Goal: Information Seeking & Learning: Learn about a topic

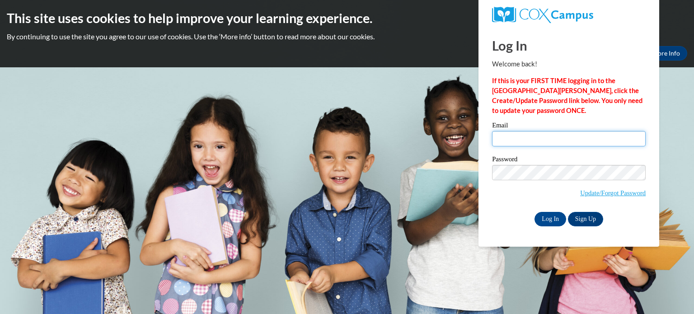
click at [518, 137] on input "Email" at bounding box center [569, 138] width 154 height 15
type input "menwrigh@kusd.edu"
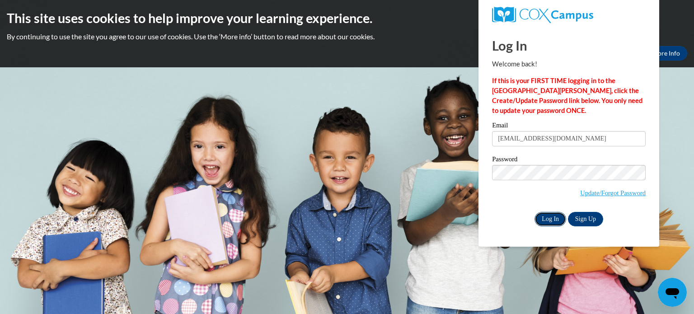
click at [548, 220] on input "Log In" at bounding box center [551, 219] width 32 height 14
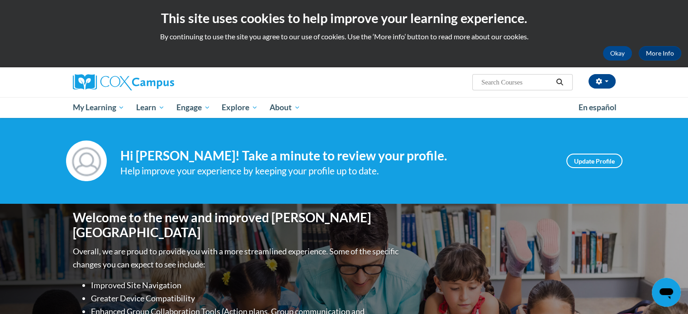
click at [504, 80] on input "Search..." at bounding box center [516, 82] width 72 height 11
type input "reading comprehension"
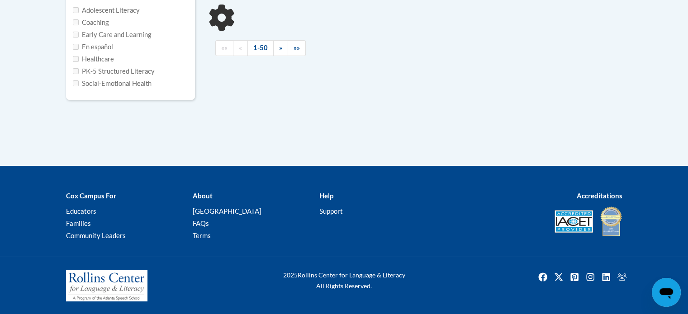
type input "reading comprehension"
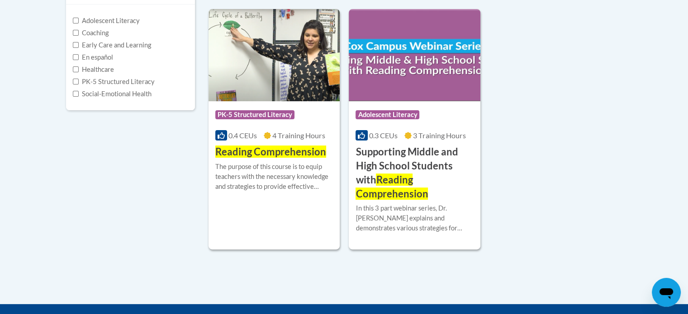
scroll to position [224, 0]
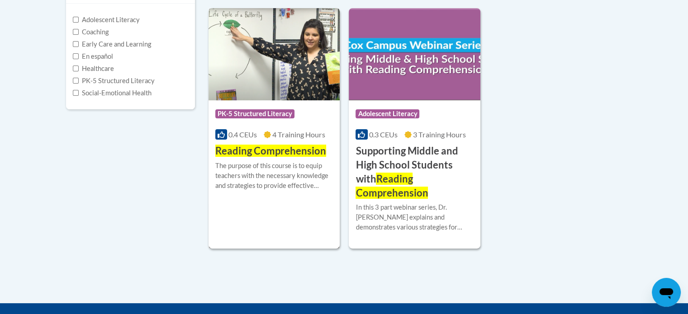
click at [251, 123] on div "Course Category: PK-5 Structured Literacy" at bounding box center [274, 115] width 118 height 20
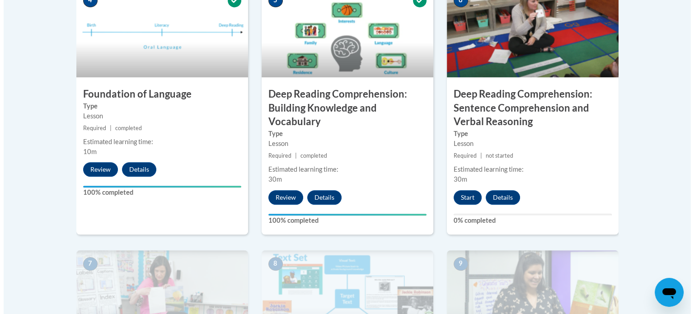
scroll to position [612, 0]
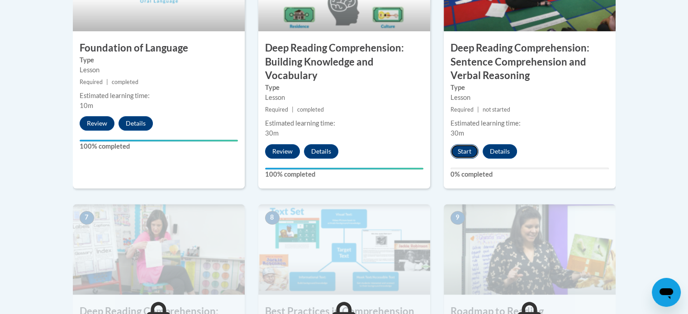
click at [464, 150] on button "Start" at bounding box center [464, 151] width 28 height 14
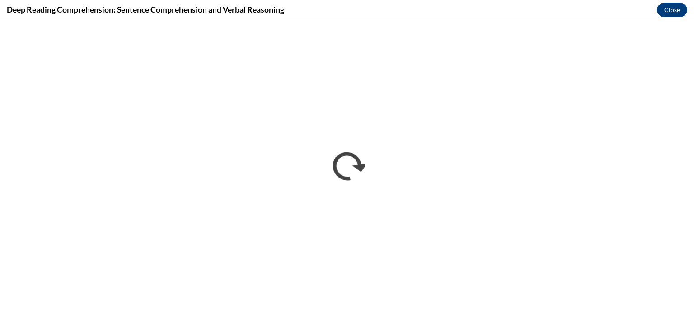
scroll to position [0, 0]
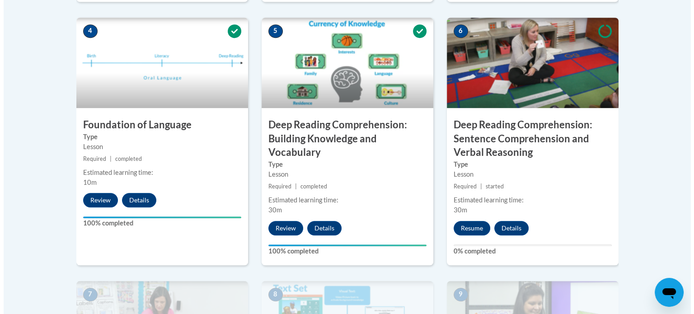
scroll to position [496, 0]
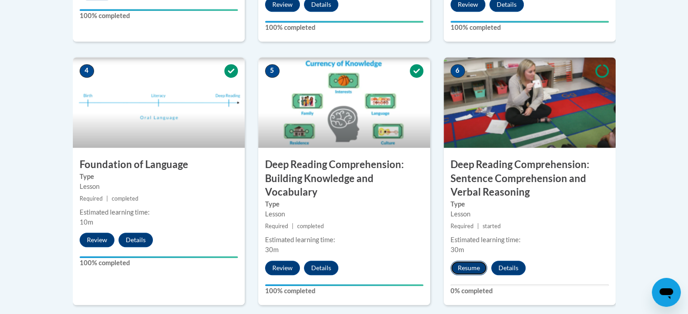
click at [467, 269] on button "Resume" at bounding box center [468, 268] width 37 height 14
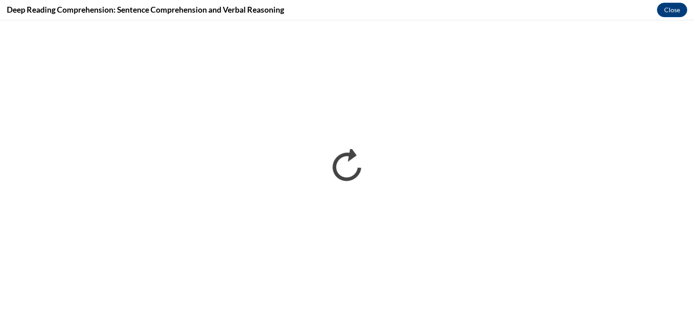
scroll to position [0, 0]
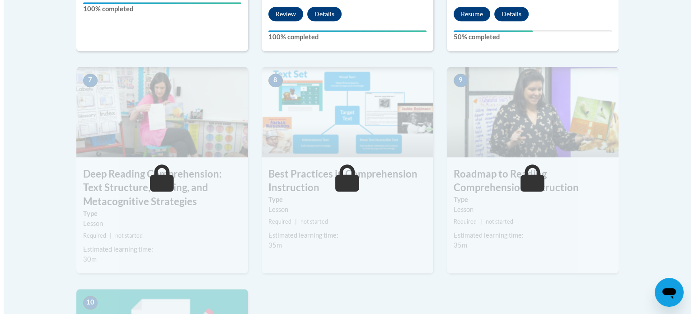
scroll to position [752, 0]
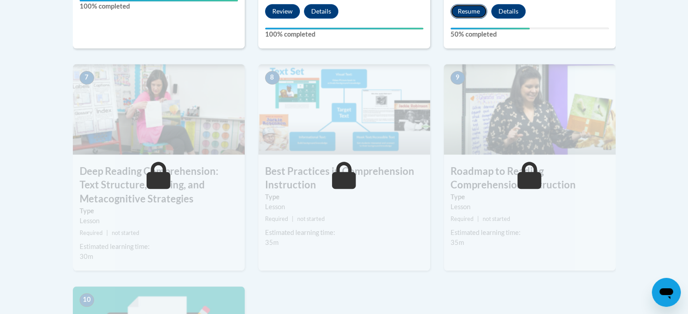
click at [465, 12] on button "Resume" at bounding box center [468, 11] width 37 height 14
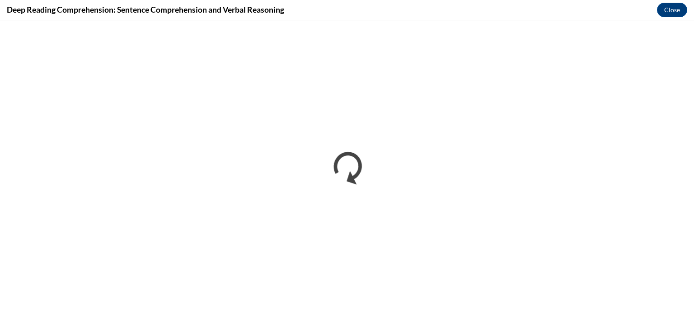
scroll to position [0, 0]
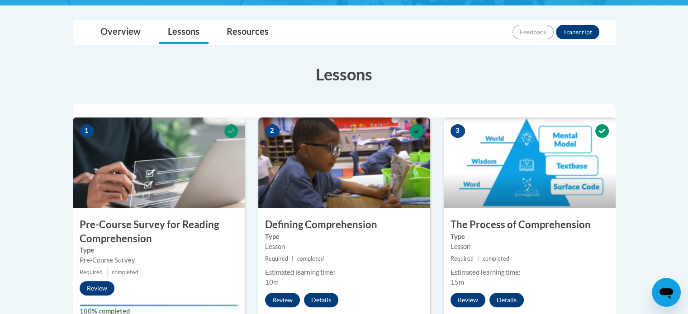
scroll to position [202, 0]
